Goal: Task Accomplishment & Management: Complete application form

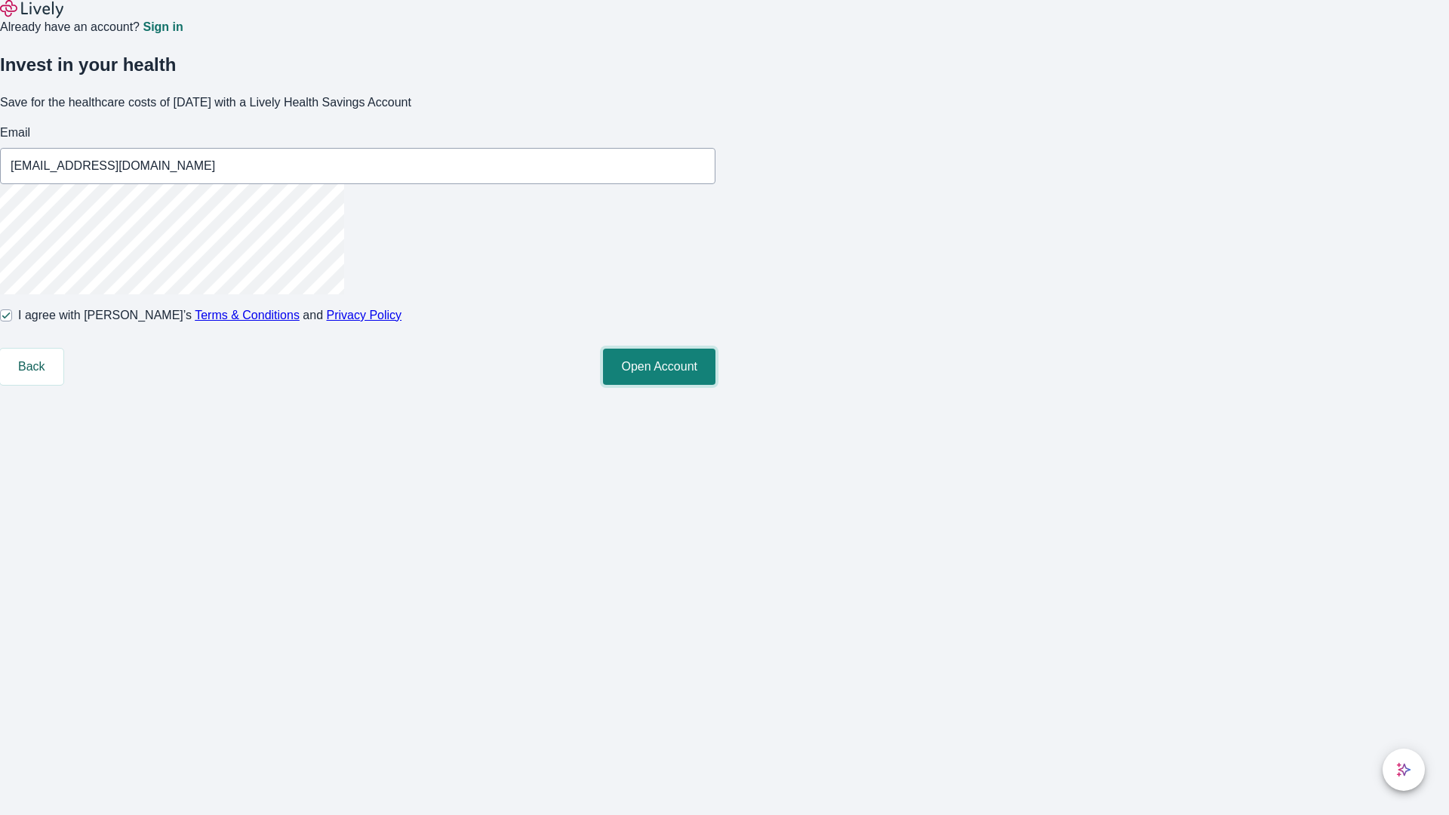
click at [716, 385] on button "Open Account" at bounding box center [659, 367] width 112 height 36
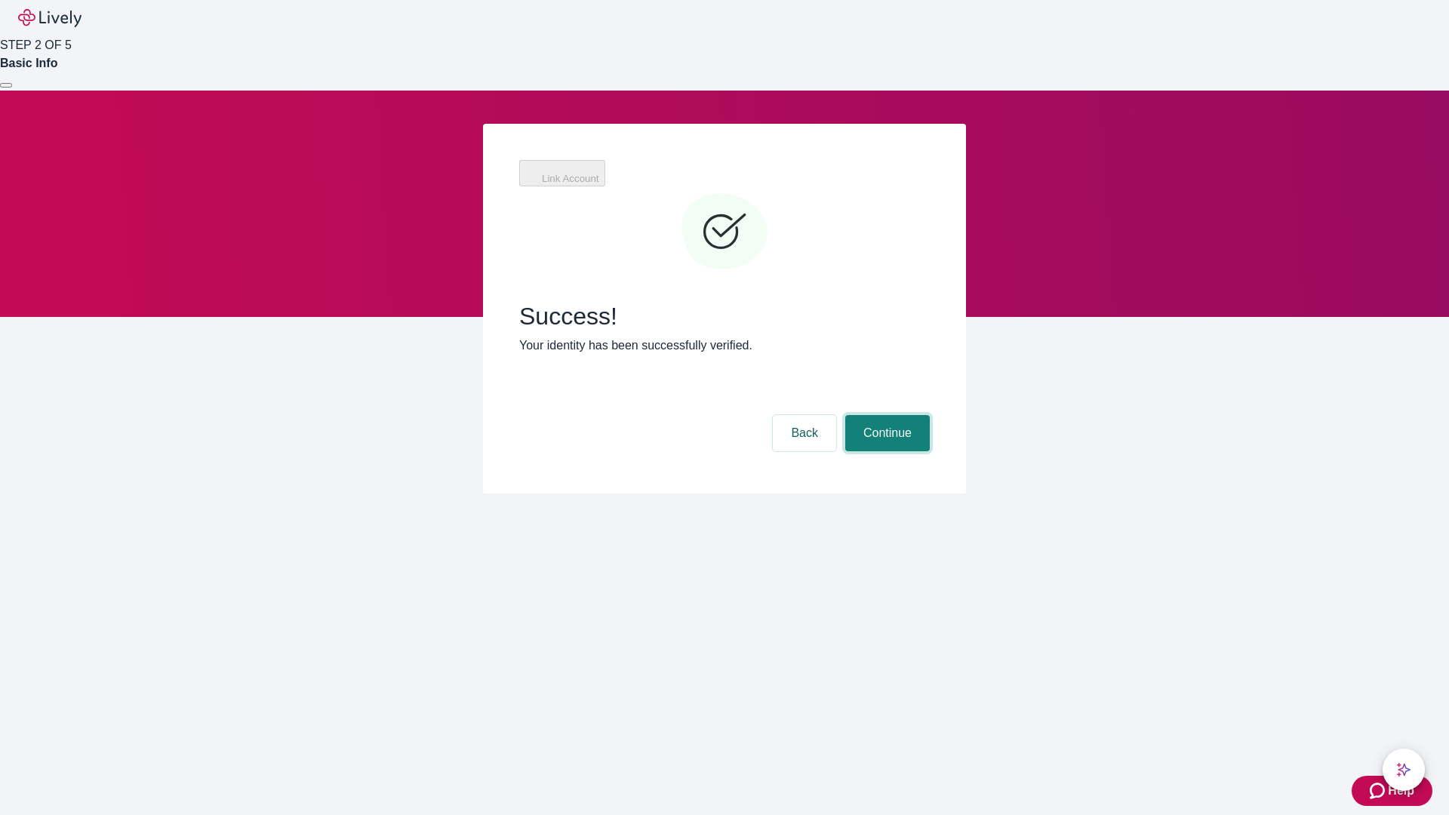
click at [885, 415] on button "Continue" at bounding box center [887, 433] width 85 height 36
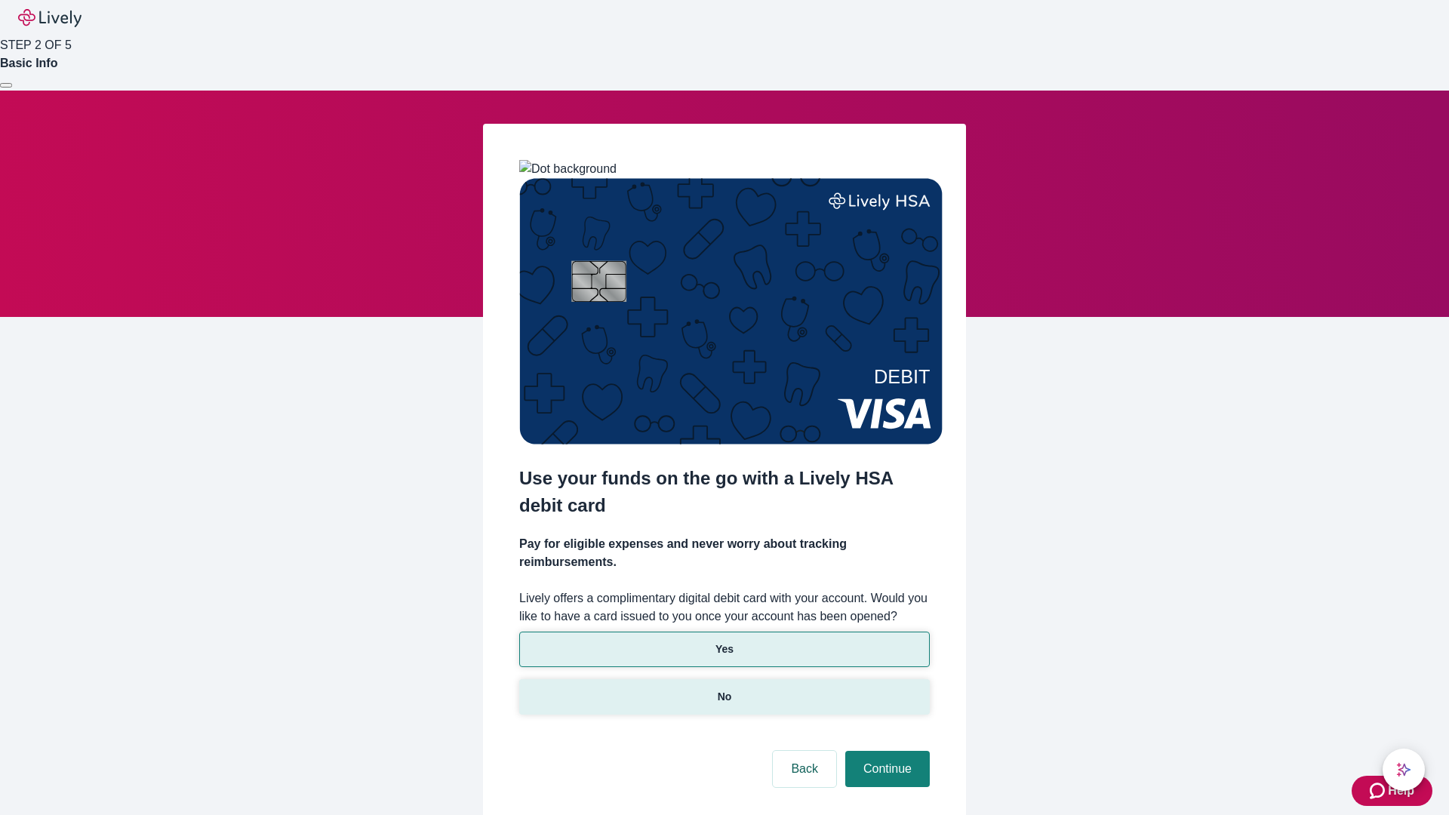
click at [724, 689] on p "No" at bounding box center [725, 697] width 14 height 16
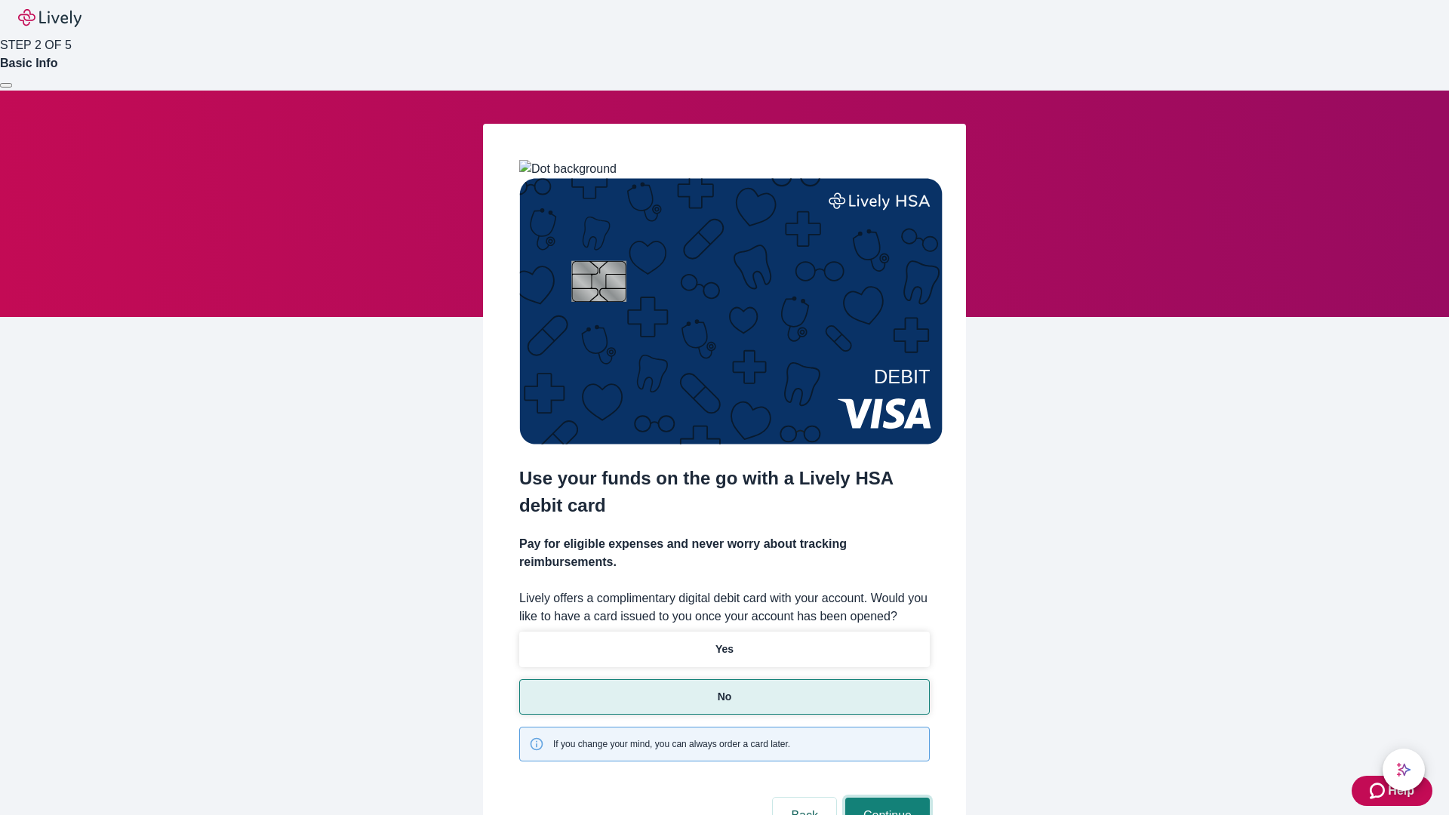
click at [885, 798] on button "Continue" at bounding box center [887, 816] width 85 height 36
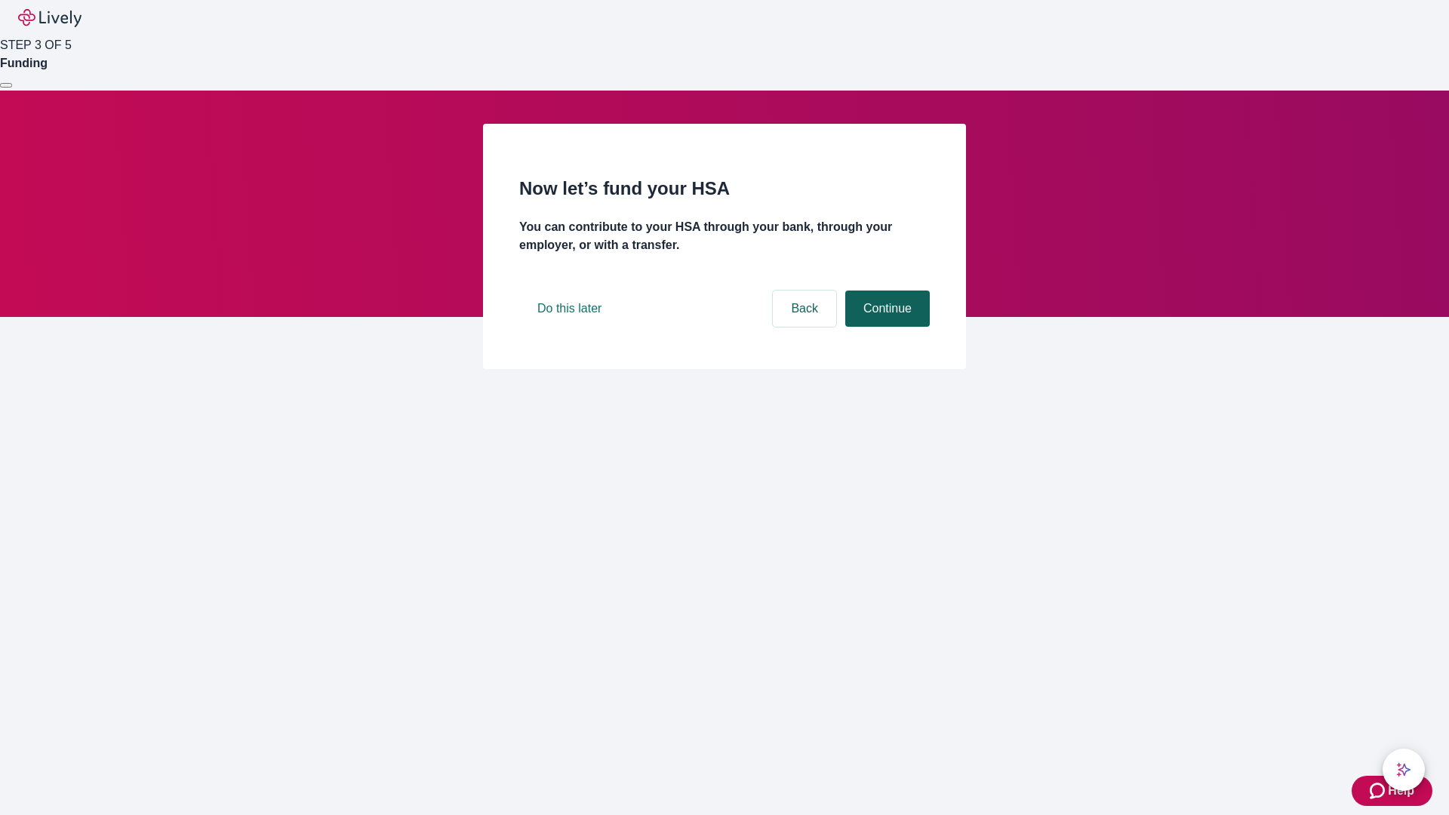
click at [885, 327] on button "Continue" at bounding box center [887, 309] width 85 height 36
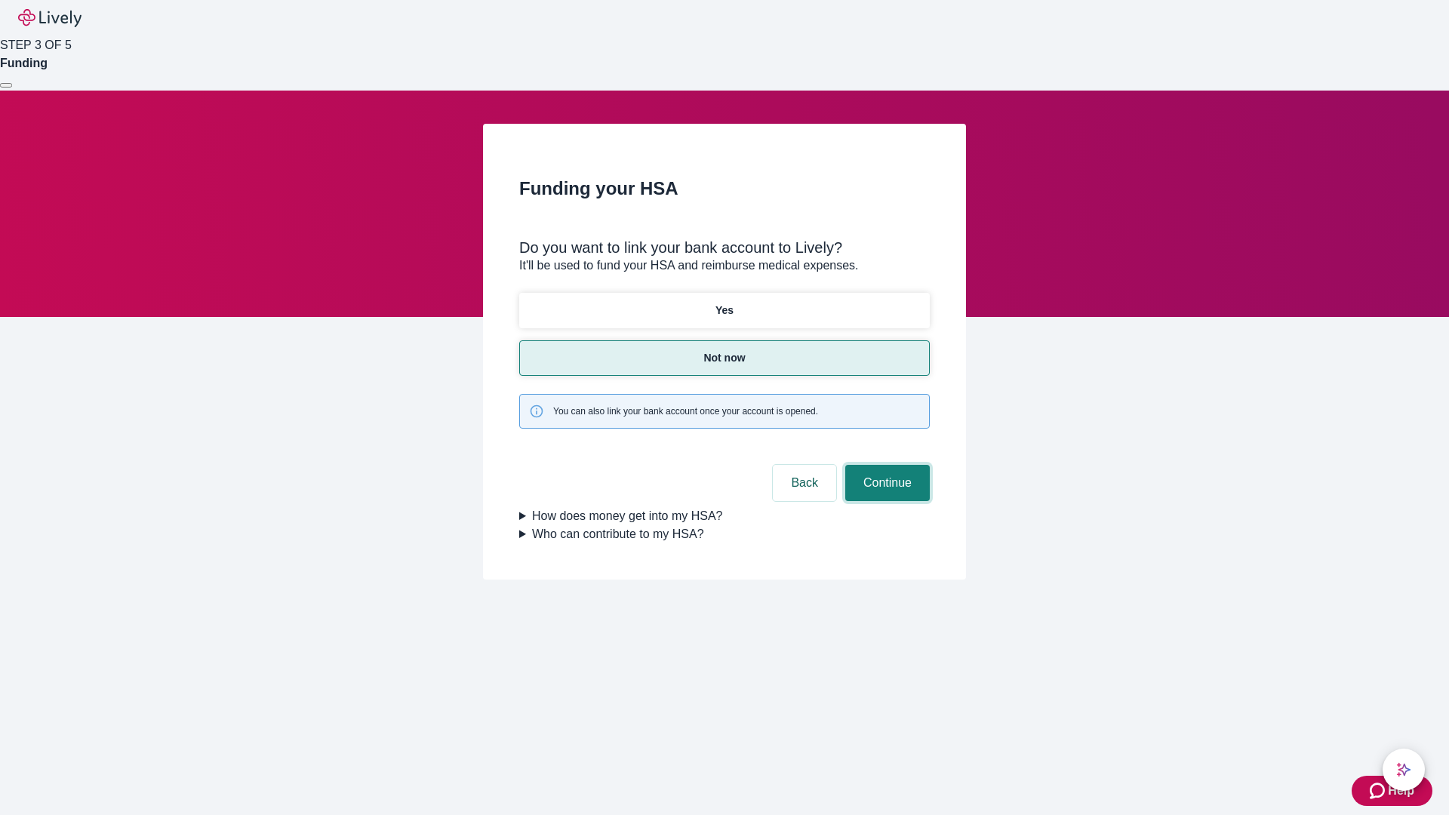
click at [885, 465] on button "Continue" at bounding box center [887, 483] width 85 height 36
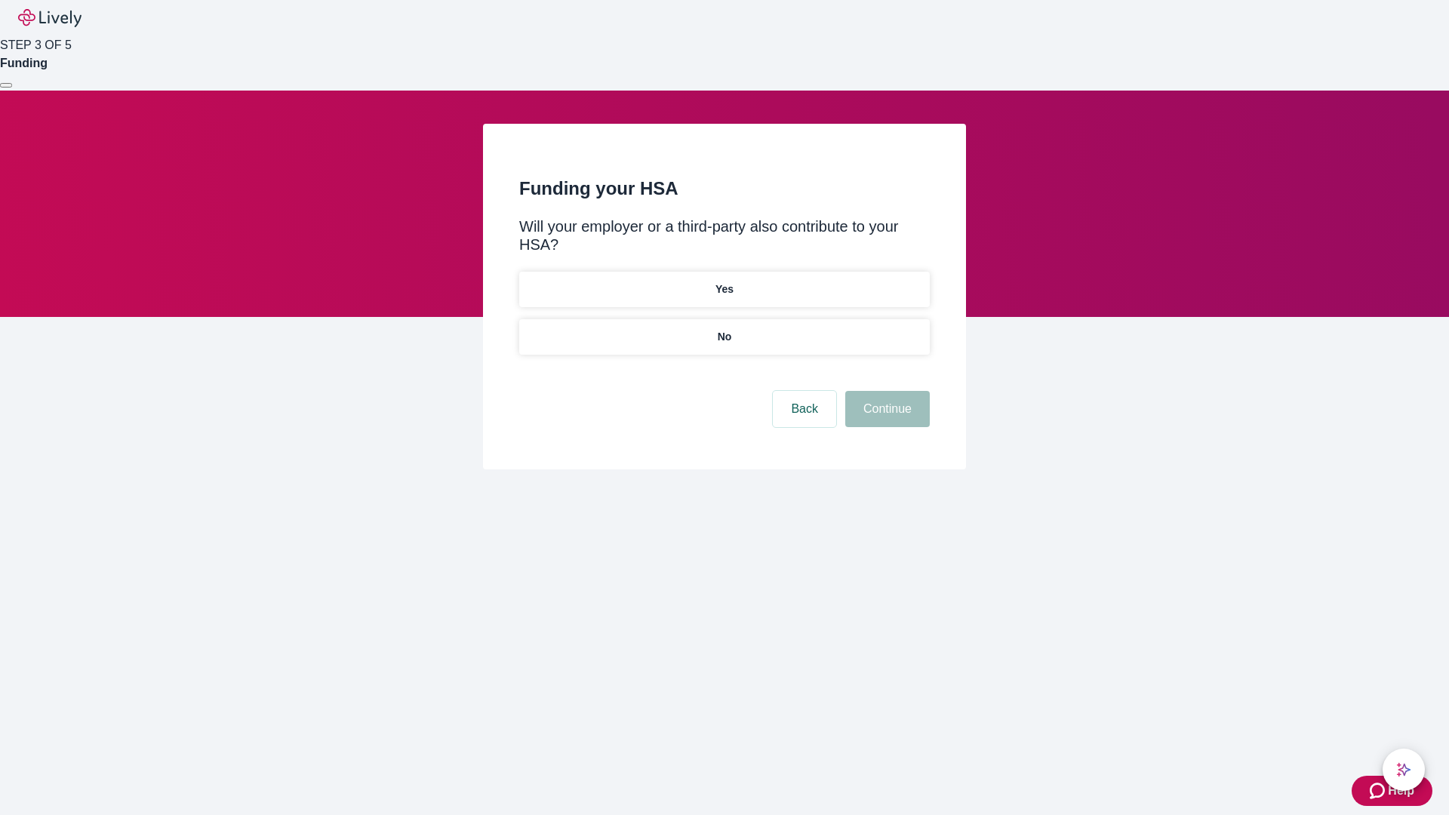
click at [724, 329] on p "No" at bounding box center [725, 337] width 14 height 16
click at [885, 391] on button "Continue" at bounding box center [887, 409] width 85 height 36
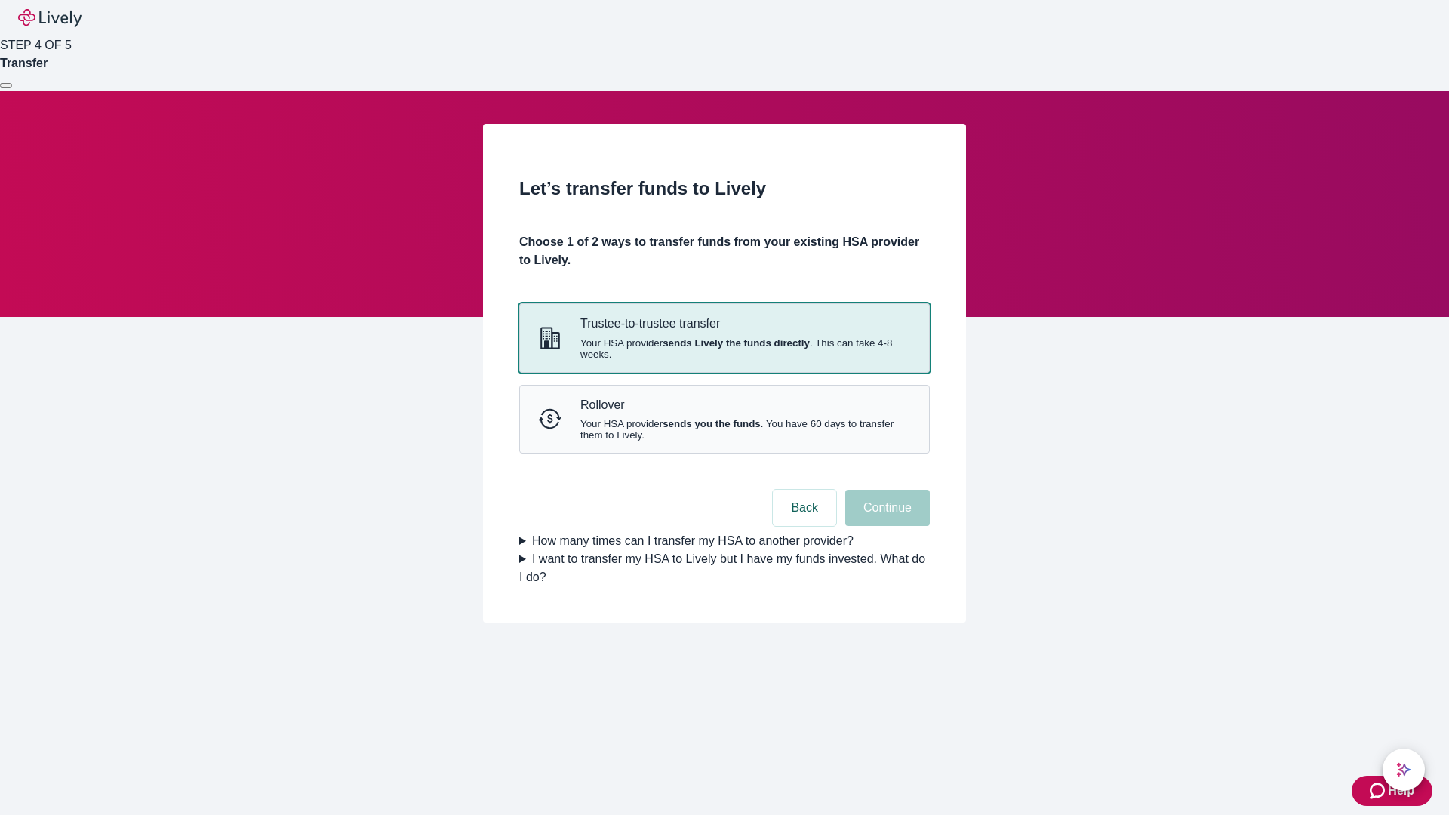
click at [724, 349] on strong "sends Lively the funds directly" at bounding box center [736, 342] width 147 height 11
click at [885, 526] on button "Continue" at bounding box center [887, 508] width 85 height 36
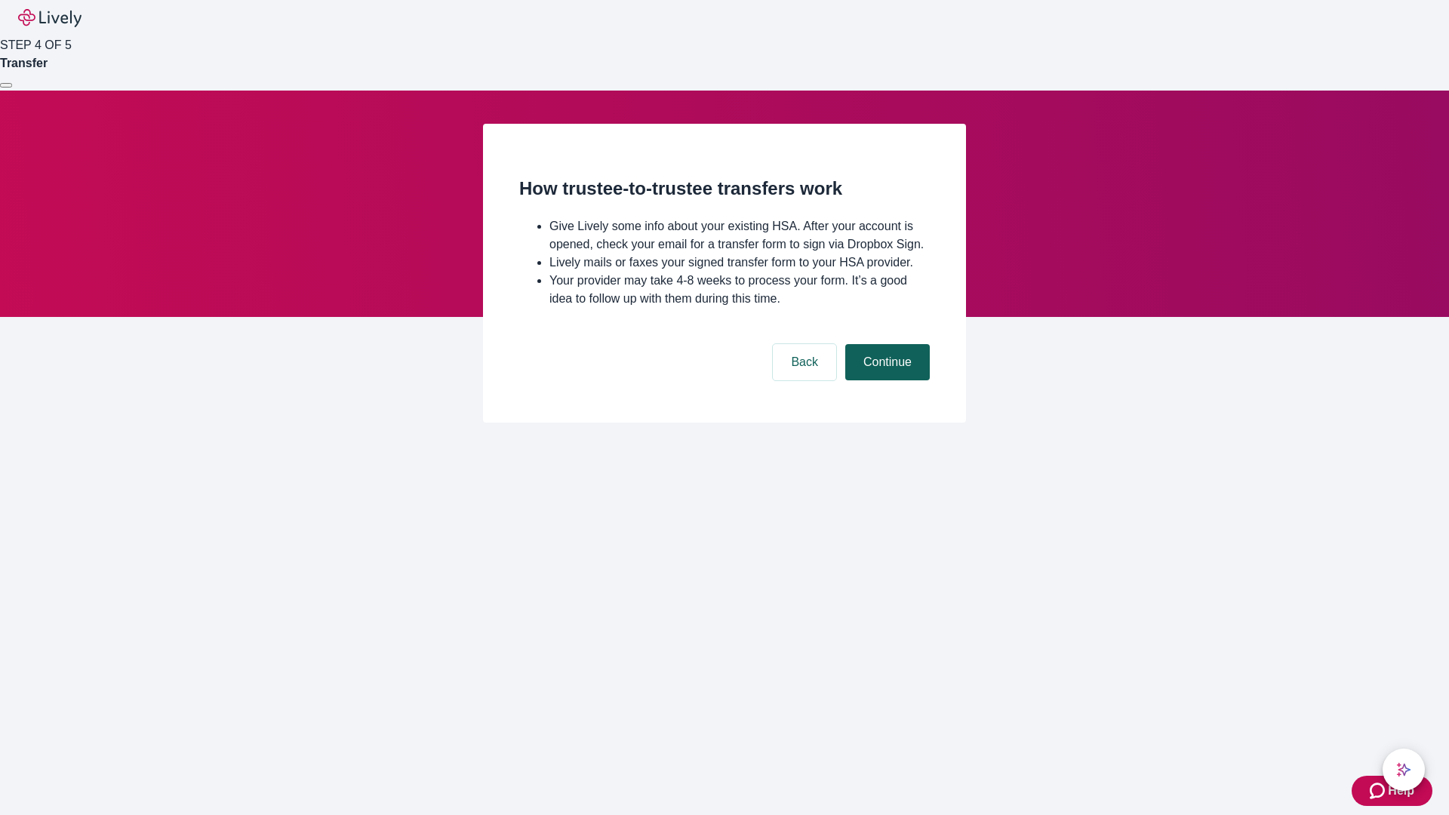
click at [885, 380] on button "Continue" at bounding box center [887, 362] width 85 height 36
